Goal: Communication & Community: Answer question/provide support

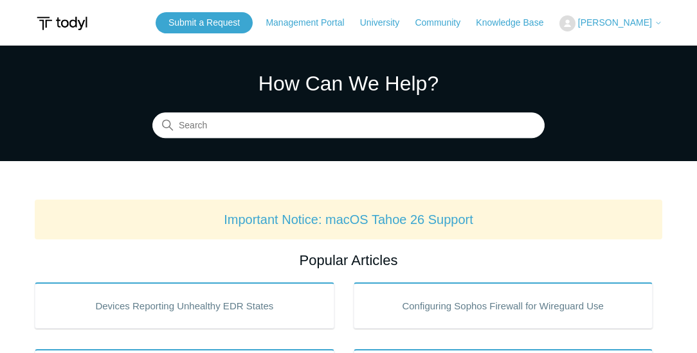
click at [630, 17] on span "[PERSON_NAME]" at bounding box center [620, 22] width 84 height 10
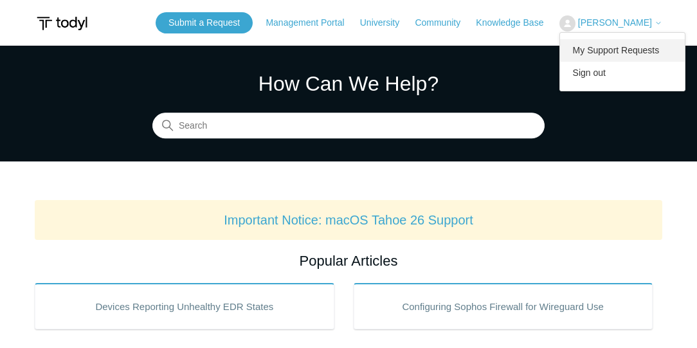
click at [619, 46] on link "My Support Requests" at bounding box center [622, 50] width 125 height 22
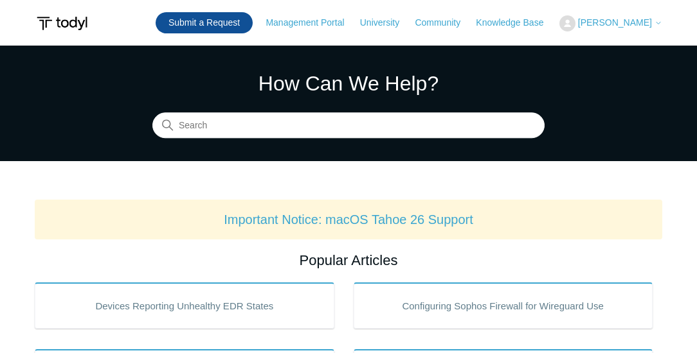
click at [216, 26] on link "Submit a Request" at bounding box center [203, 22] width 97 height 21
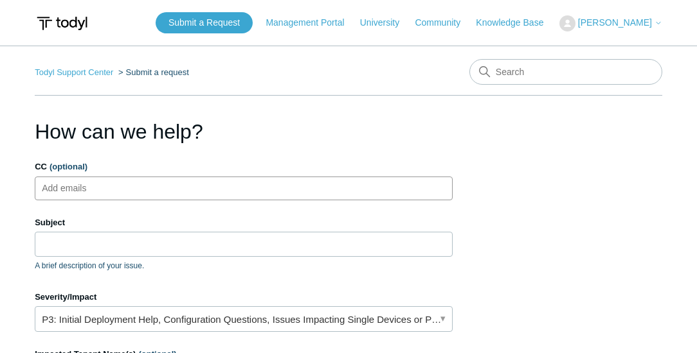
click at [145, 196] on ul "Add emails" at bounding box center [244, 189] width 418 height 24
type input "[EMAIL_ADDRESS][DOMAIN_NAME]"
click at [132, 237] on input "Subject" at bounding box center [244, 244] width 418 height 24
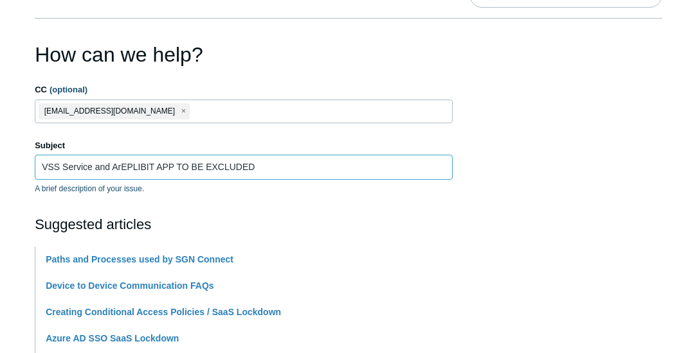
scroll to position [73, 0]
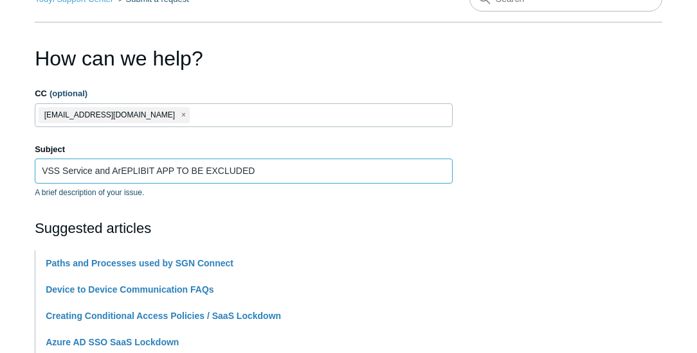
click at [125, 175] on input "VSS Service and ArEPLIBIT APP TO BE EXCLUDED" at bounding box center [244, 171] width 418 height 24
drag, startPoint x: 265, startPoint y: 166, endPoint x: 111, endPoint y: 172, distance: 154.3
click at [111, 172] on input "VSS Service and ArEPLIBIT APP TO BE EXCLUDED" at bounding box center [244, 171] width 418 height 24
paste input "VSS services and the Replibit services"
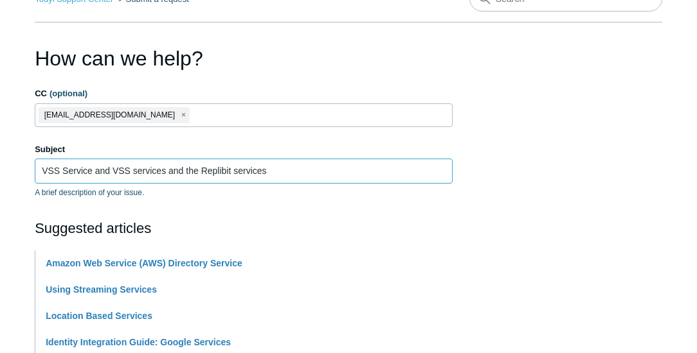
drag, startPoint x: 112, startPoint y: 169, endPoint x: 24, endPoint y: 170, distance: 87.4
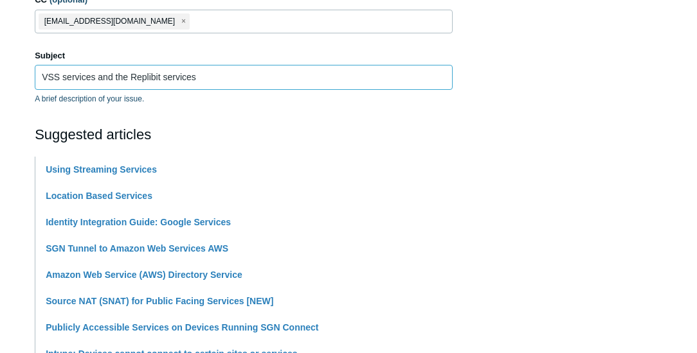
scroll to position [110, 0]
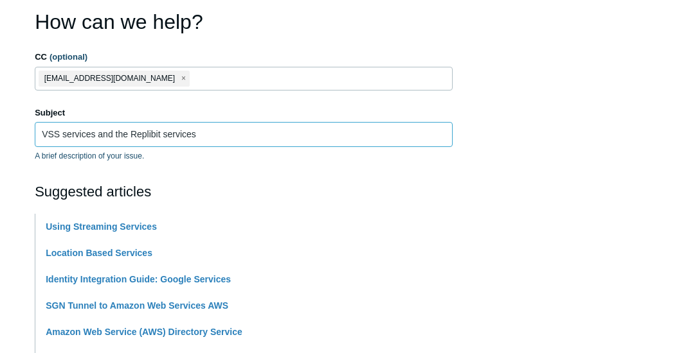
click at [219, 136] on input "VSS services and the Replibit services" at bounding box center [244, 134] width 418 height 24
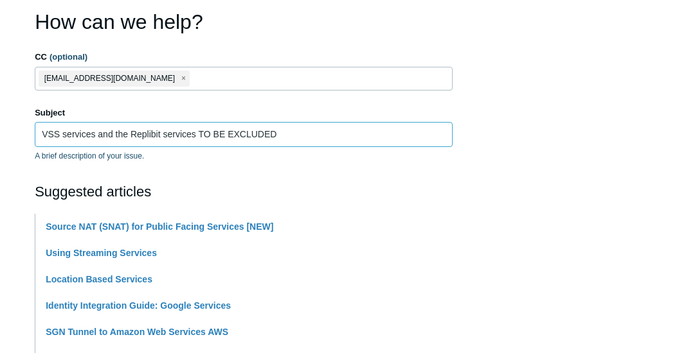
click at [219, 136] on input "VSS services and the Replibit services TO BE EXCLUDED" at bounding box center [244, 134] width 418 height 24
click at [283, 137] on input "VSS services and the Replibit services TO BE EXCLUDED" at bounding box center [244, 134] width 418 height 24
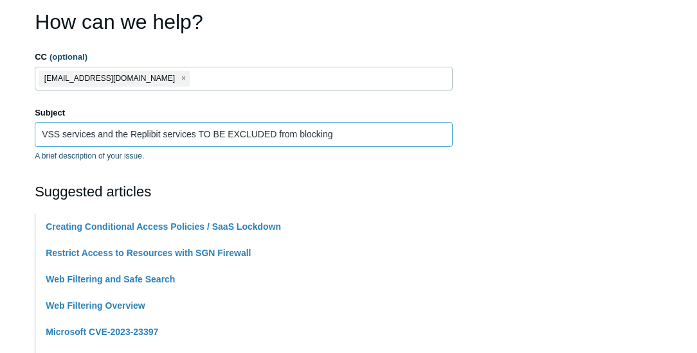
click at [301, 127] on input "VSS services and the Replibit services TO BE EXCLUDED from blocking" at bounding box center [244, 134] width 418 height 24
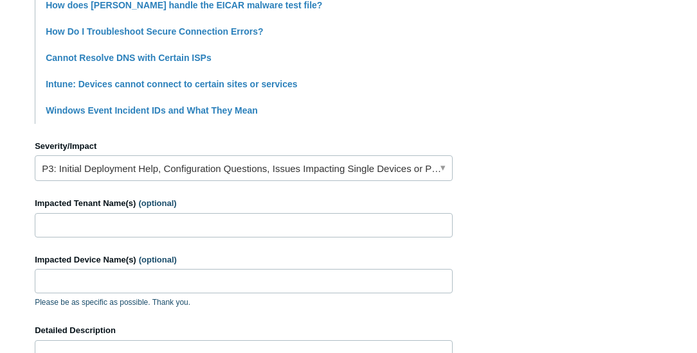
scroll to position [551, 0]
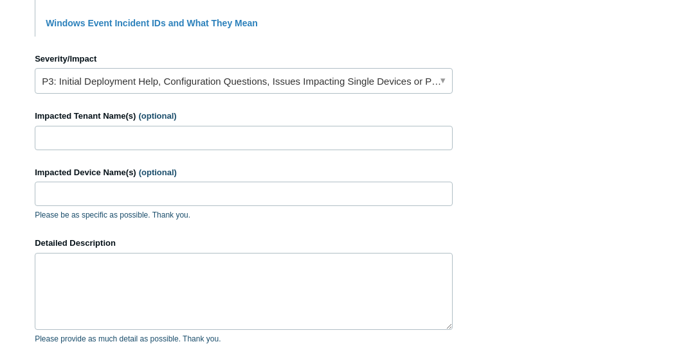
type input "VSS services and the Replibit services TO BE EXCLUDED from being blocked"
click at [157, 138] on input "Impacted Tenant Name(s) (optional)" at bounding box center [244, 138] width 418 height 24
type input "Fidelis"
click at [129, 186] on input "Impacted Device Name(s) (optional)" at bounding box center [244, 194] width 418 height 24
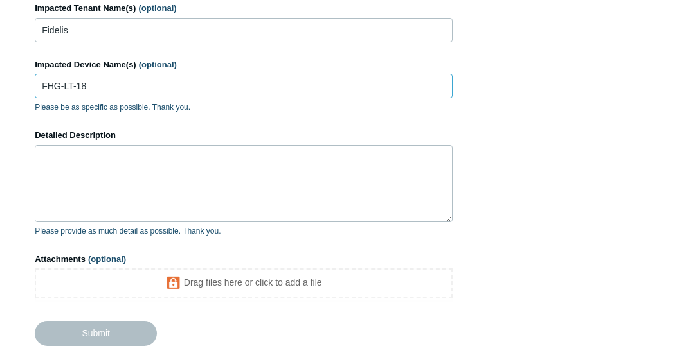
scroll to position [661, 0]
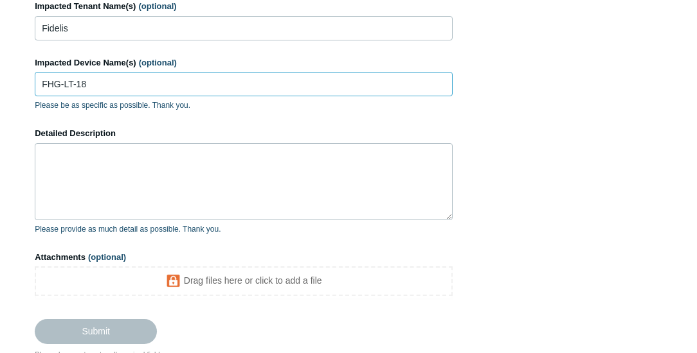
type input "FHG-LT-18"
click at [133, 190] on textarea "Detailed Description" at bounding box center [244, 181] width 418 height 77
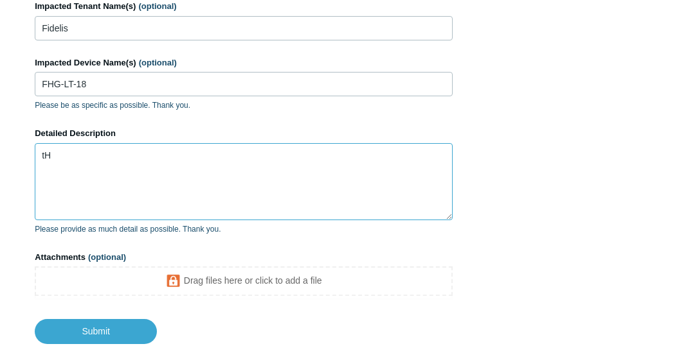
type textarea "t"
drag, startPoint x: 145, startPoint y: 154, endPoint x: 154, endPoint y: 152, distance: 9.1
click at [147, 154] on textarea "The backup is not running" at bounding box center [244, 181] width 418 height 77
paste textarea "VSS services and the Replibit services"
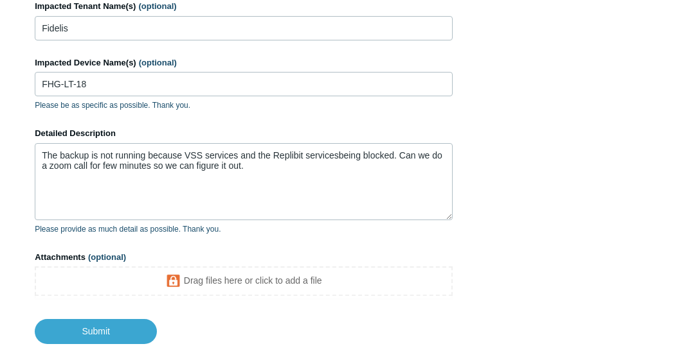
drag, startPoint x: 297, startPoint y: 151, endPoint x: 311, endPoint y: 140, distance: 17.9
click at [311, 140] on div "Detailed Description The backup is not running because VSS services and the Rep…" at bounding box center [244, 181] width 418 height 108
click at [337, 152] on textarea "The backup is not running because VSS services and the Replibit servicesbeing b…" at bounding box center [244, 181] width 418 height 77
click at [257, 161] on textarea "The backup is not running because VSS services and the Replibit services being …" at bounding box center [244, 181] width 418 height 77
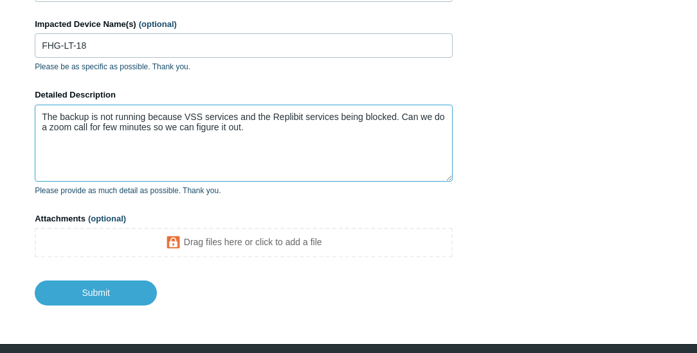
scroll to position [738, 0]
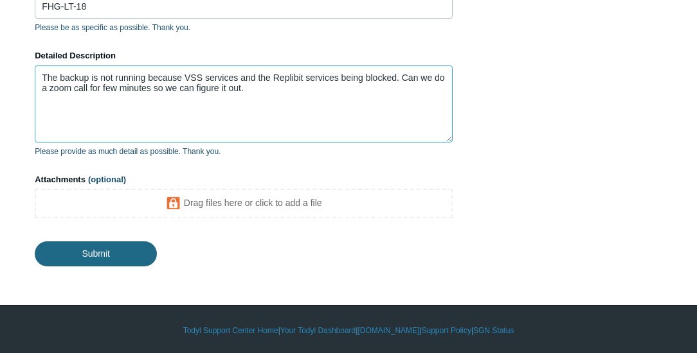
type textarea "The backup is not running because VSS services and the Replibit services being …"
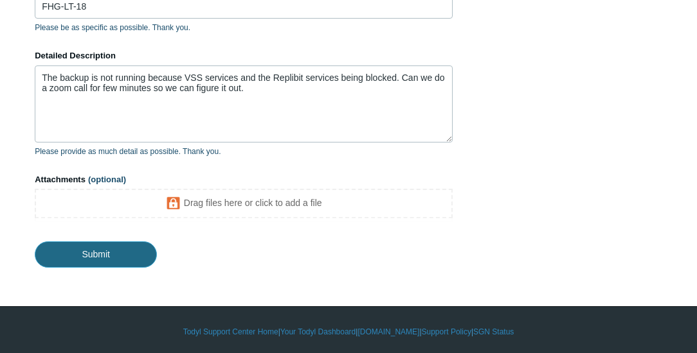
click at [150, 243] on input "Submit" at bounding box center [96, 255] width 122 height 26
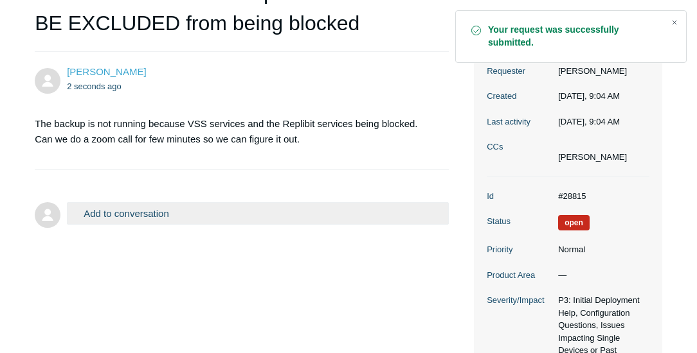
scroll to position [220, 0]
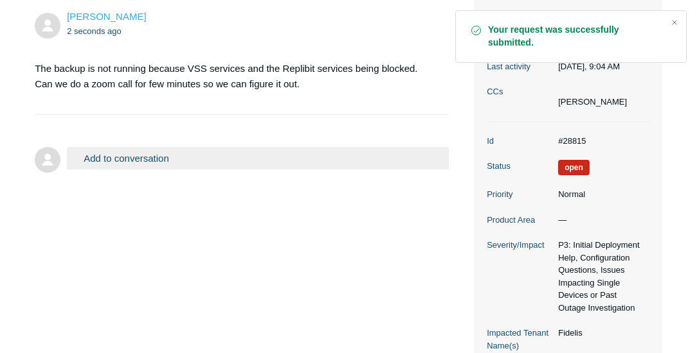
click at [569, 189] on dd "Normal" at bounding box center [600, 194] width 98 height 13
click at [510, 197] on dt "Priority" at bounding box center [518, 194] width 65 height 13
click at [570, 189] on dd "Normal" at bounding box center [600, 194] width 98 height 13
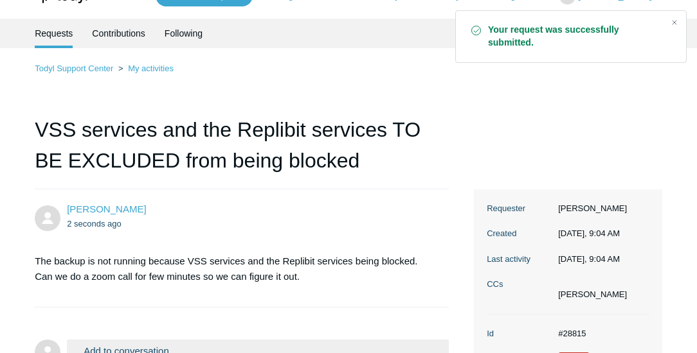
scroll to position [0, 0]
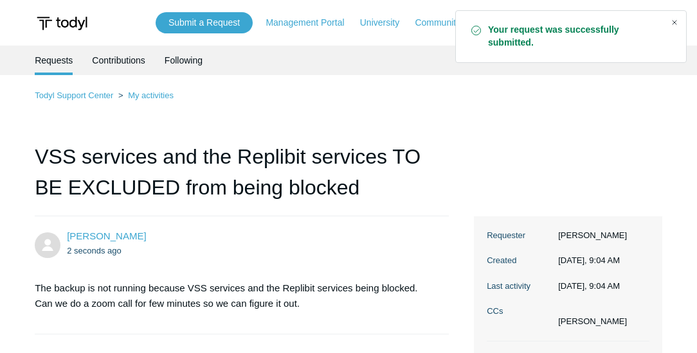
click at [673, 20] on div "Close" at bounding box center [674, 22] width 18 height 18
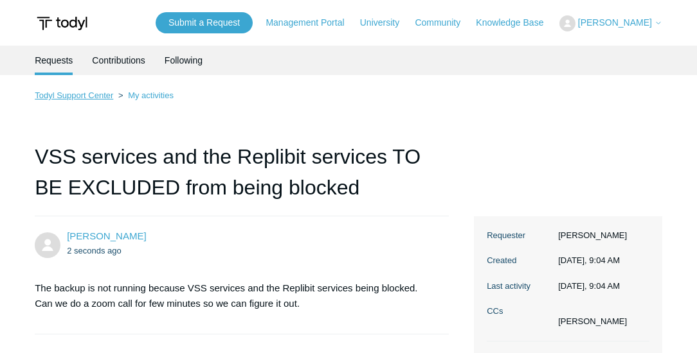
click at [103, 95] on link "Todyl Support Center" at bounding box center [74, 96] width 78 height 10
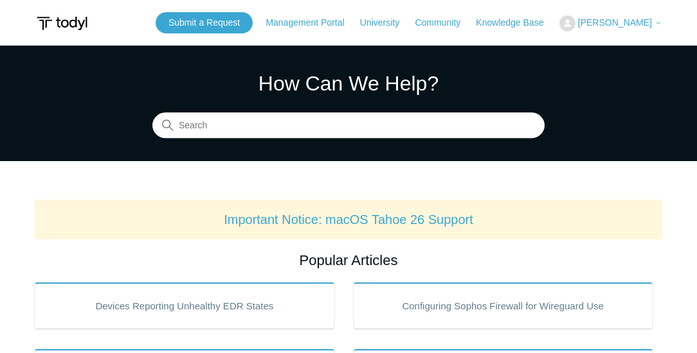
click at [628, 25] on span "[PERSON_NAME]" at bounding box center [615, 22] width 74 height 10
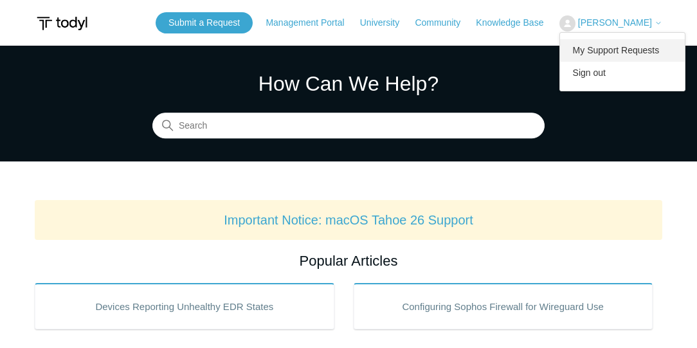
click at [632, 47] on link "My Support Requests" at bounding box center [622, 50] width 125 height 22
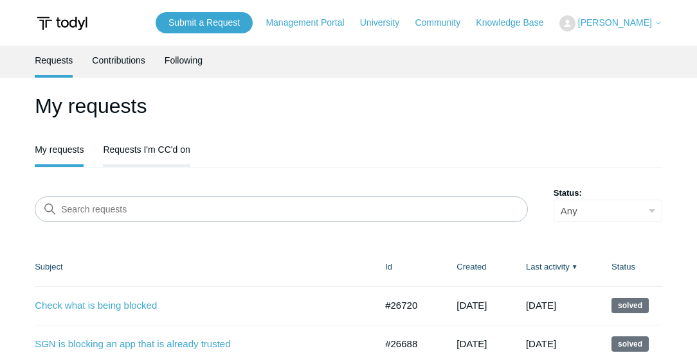
click at [152, 151] on link "Requests I'm CC'd on" at bounding box center [146, 148] width 87 height 27
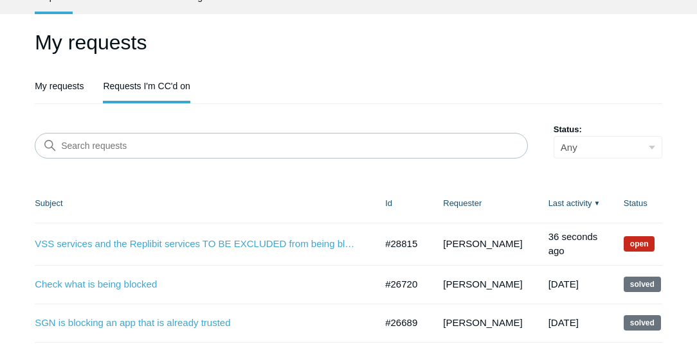
scroll to position [73, 0]
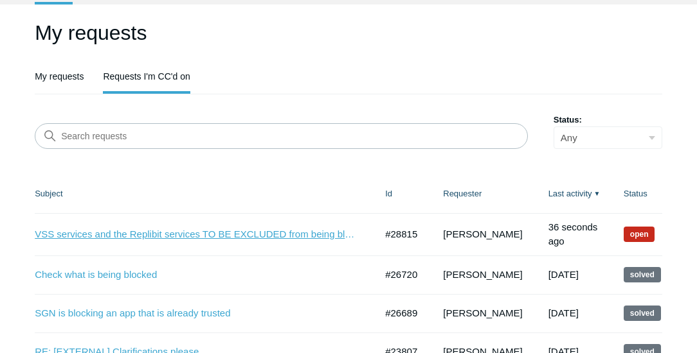
click at [289, 232] on link "VSS services and the Replibit services TO BE EXCLUDED from being blocked" at bounding box center [195, 234] width 321 height 15
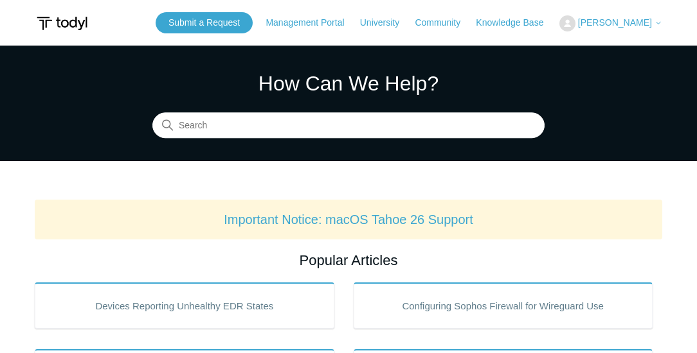
click at [598, 21] on span "[PERSON_NAME]" at bounding box center [615, 22] width 74 height 10
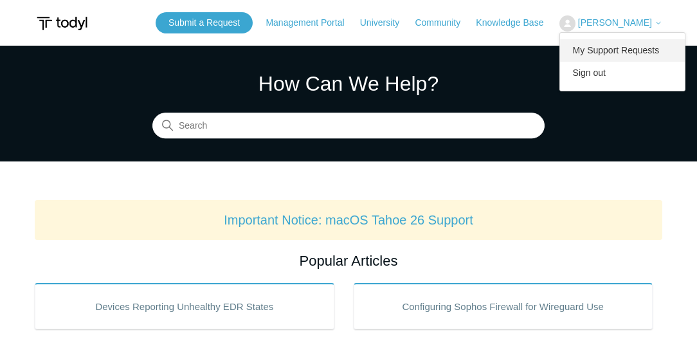
drag, startPoint x: 605, startPoint y: 45, endPoint x: 601, endPoint y: 57, distance: 12.0
click at [605, 45] on link "My Support Requests" at bounding box center [622, 50] width 125 height 22
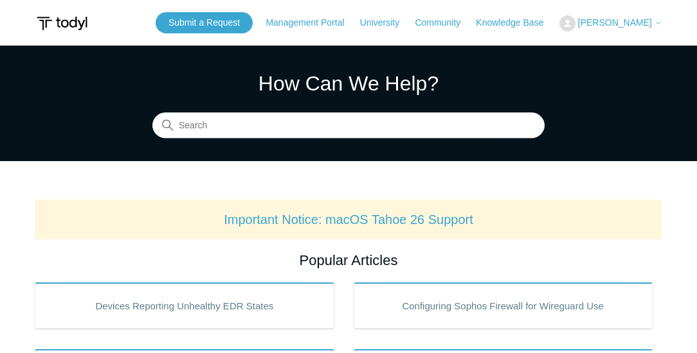
scroll to position [110, 0]
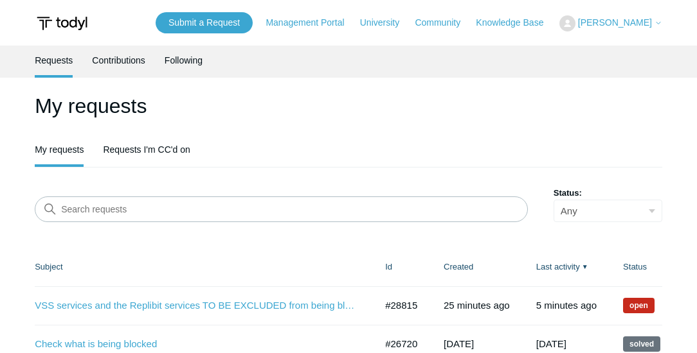
scroll to position [37, 0]
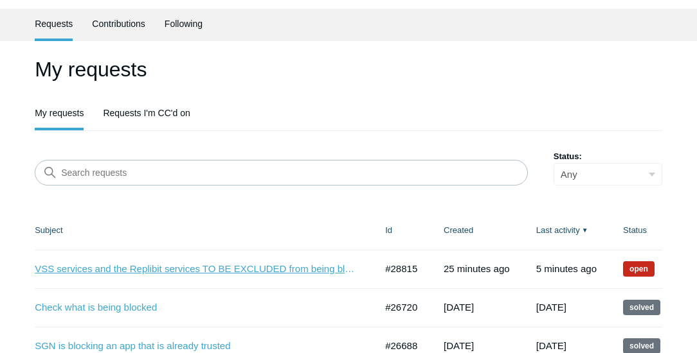
click at [167, 265] on link "VSS services and the Replibit services TO BE EXCLUDED from being blocked" at bounding box center [195, 269] width 321 height 15
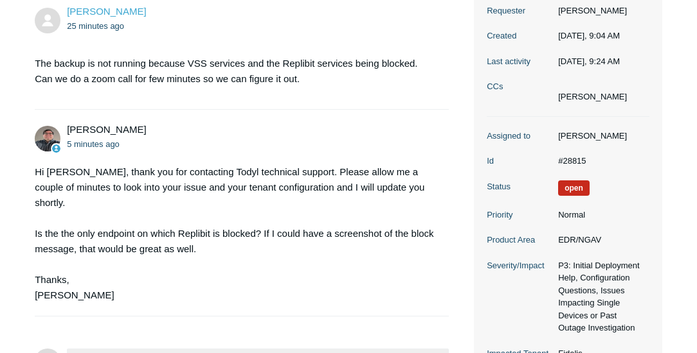
scroll to position [330, 0]
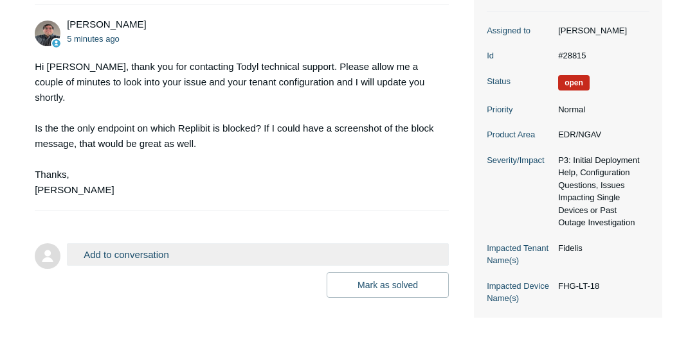
click at [191, 274] on div "Mark as solved Submit" at bounding box center [258, 285] width 382 height 26
click at [189, 244] on button "Add to conversation" at bounding box center [258, 255] width 382 height 22
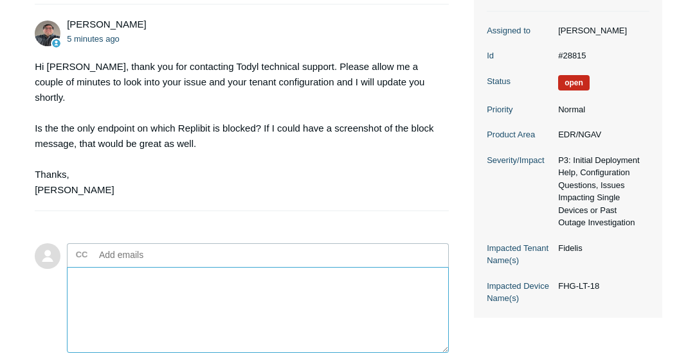
click at [184, 278] on textarea "Add your reply" at bounding box center [258, 310] width 382 height 87
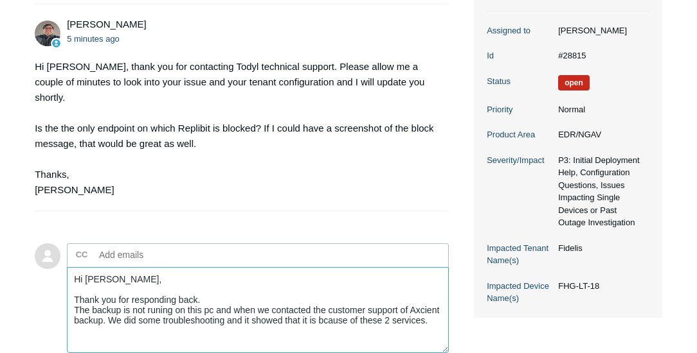
click at [323, 301] on textarea "Hi Matt, Thank you for responding back. The backup is not runing on this pc and…" at bounding box center [258, 310] width 382 height 87
click at [434, 302] on textarea "Hi Matt, Thank you for responding back. The backup is not runing on this pc and…" at bounding box center [258, 310] width 382 height 87
click at [170, 320] on textarea "Hi Matt, Thank you for responding back. The backup is not runing on this pc and…" at bounding box center [258, 310] width 382 height 87
click at [198, 318] on textarea "Hi Matt, Thank you for responding back. The backup is not runing on this pc and…" at bounding box center [258, 310] width 382 height 87
click at [298, 309] on textarea "Hi Matt, Thank you for responding back. The backup is not runing on this pc and…" at bounding box center [258, 310] width 382 height 87
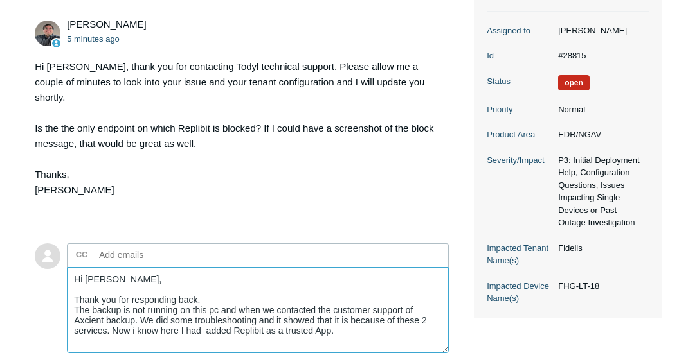
drag, startPoint x: 251, startPoint y: 313, endPoint x: 339, endPoint y: 321, distance: 87.8
click at [339, 321] on textarea "Hi Matt, Thank you for responding back. The backup is not running on this pc an…" at bounding box center [258, 310] width 382 height 87
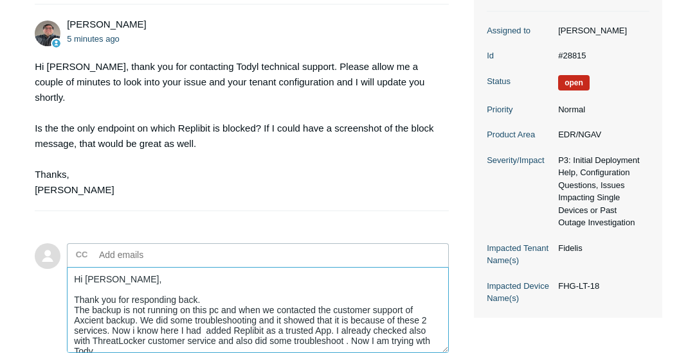
scroll to position [3, 0]
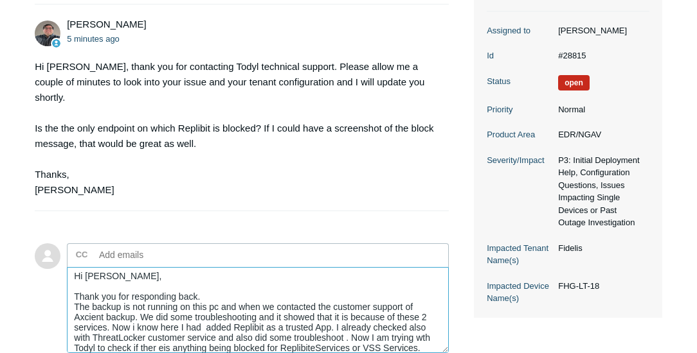
click at [314, 329] on textarea "Hi Matt, Thank you for responding back. The backup is not running on this pc an…" at bounding box center [258, 310] width 382 height 87
click at [422, 322] on textarea "Hi Matt, Thank you for responding back. The backup is not running on this pc an…" at bounding box center [258, 310] width 382 height 87
click at [163, 332] on textarea "Hi Matt, Thank you for responding back. The backup is not running on this pc an…" at bounding box center [258, 310] width 382 height 87
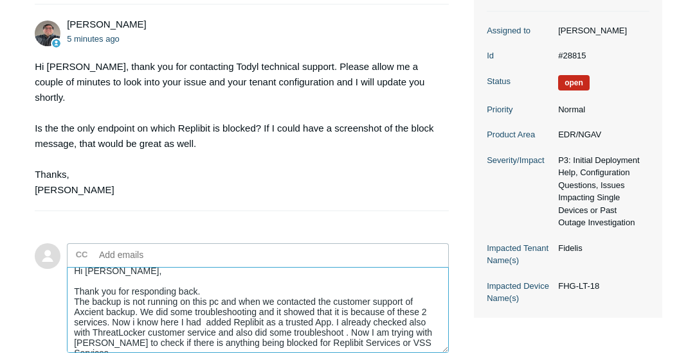
scroll to position [10, 0]
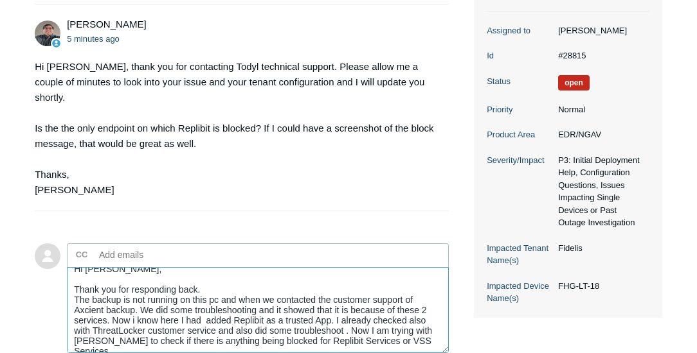
click at [422, 328] on textarea "Hi Matt, Thank you for responding back. The backup is not running on this pc an…" at bounding box center [258, 310] width 382 height 87
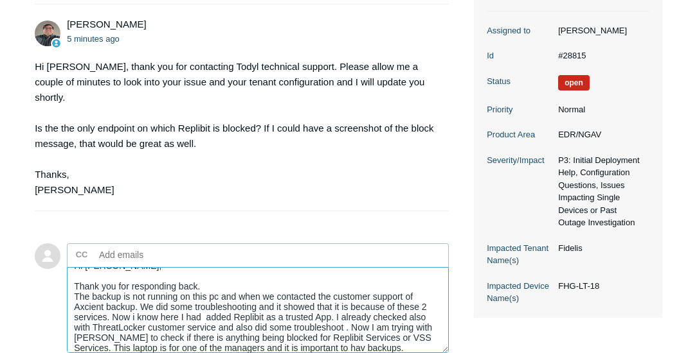
click at [321, 332] on textarea "Hi Matt, Thank you for responding back. The backup is not running on this pc an…" at bounding box center [258, 310] width 382 height 87
click at [324, 330] on textarea "Hi Matt, Thank you for responding back. The backup is not running on this pc an…" at bounding box center [258, 310] width 382 height 87
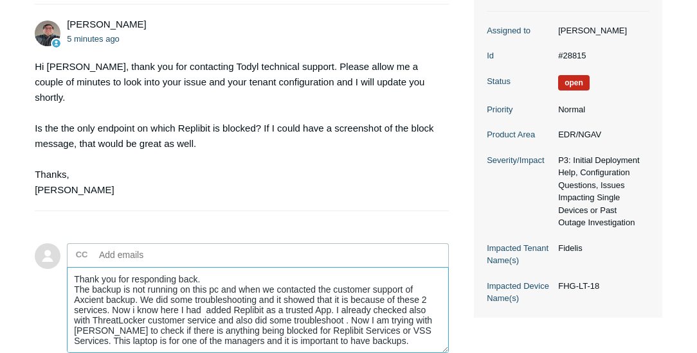
click at [209, 274] on textarea "Hi Matt, Thank you for responding back. The backup is not running on this pc an…" at bounding box center [258, 310] width 382 height 87
click at [167, 292] on textarea "Hi Matt, Thank you for responding back. The backup is not running on this lapto…" at bounding box center [258, 310] width 382 height 87
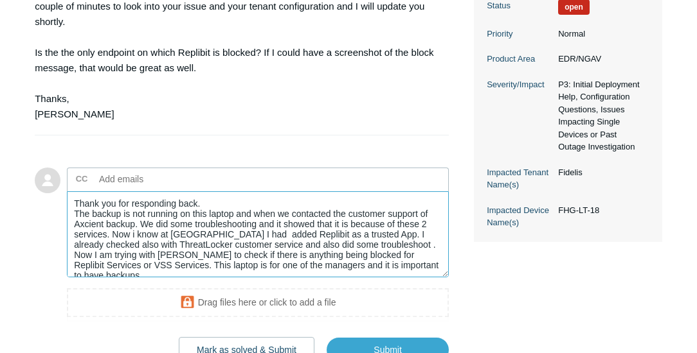
scroll to position [477, 0]
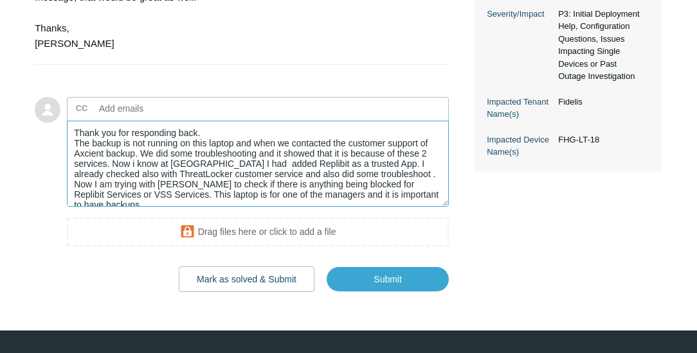
click at [381, 181] on textarea "Hi Matt, Thank you for responding back. The backup is not running on this lapto…" at bounding box center [258, 164] width 382 height 87
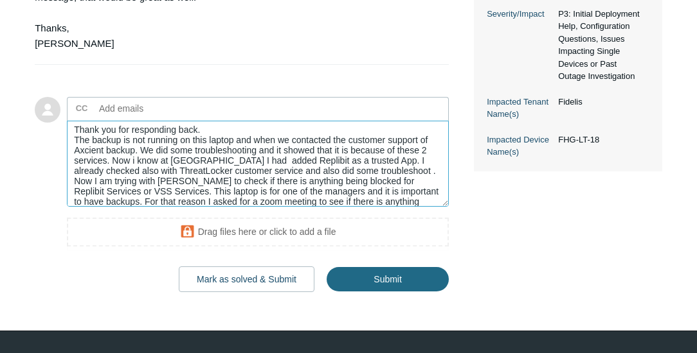
type textarea "Hi Matt, Thank you for responding back. The backup is not running on this lapto…"
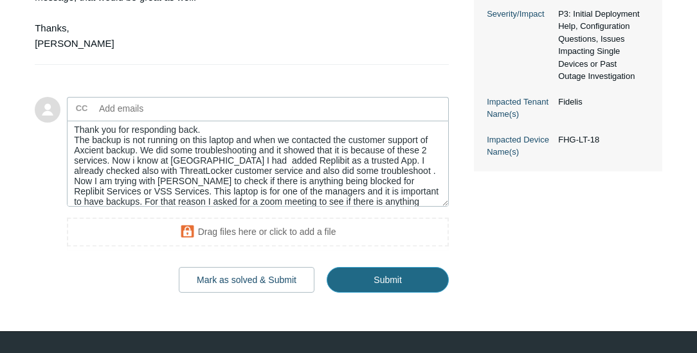
click at [392, 267] on input "Submit" at bounding box center [387, 280] width 122 height 26
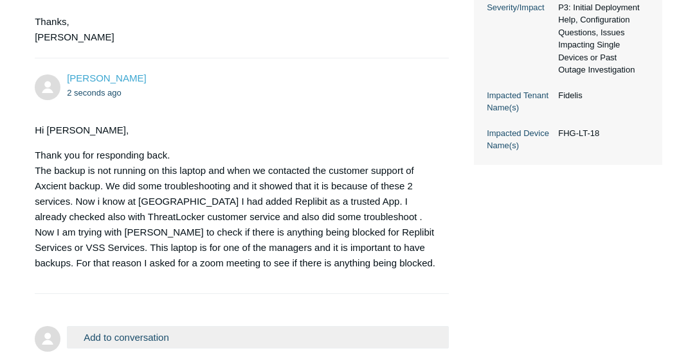
scroll to position [582, 0]
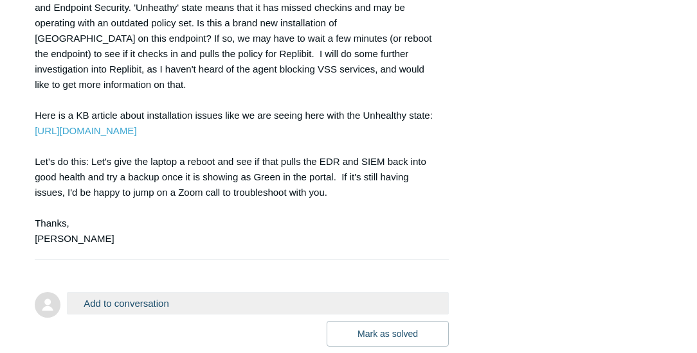
scroll to position [928, 0]
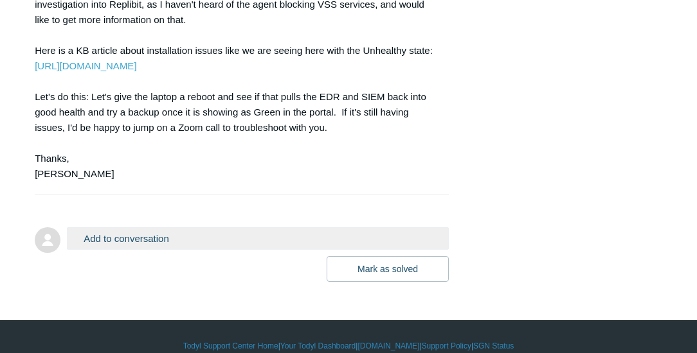
click at [218, 227] on button "Add to conversation" at bounding box center [258, 238] width 382 height 22
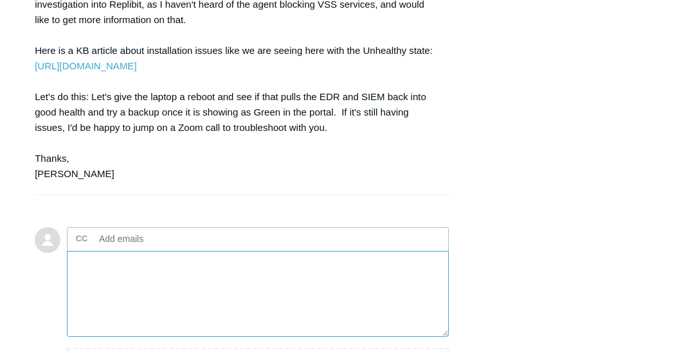
click at [206, 254] on textarea "Add your reply" at bounding box center [258, 294] width 382 height 87
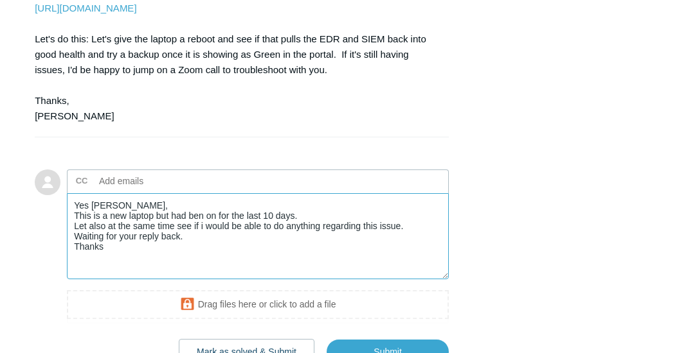
scroll to position [1032, 0]
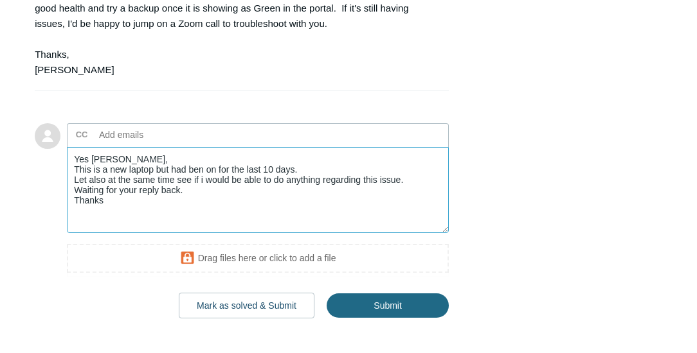
type textarea "Yes Matt, This is a new laptop but had ben on for the last 10 days. Let also at…"
click at [374, 296] on input "Submit" at bounding box center [387, 307] width 122 height 26
